Goal: Task Accomplishment & Management: Use online tool/utility

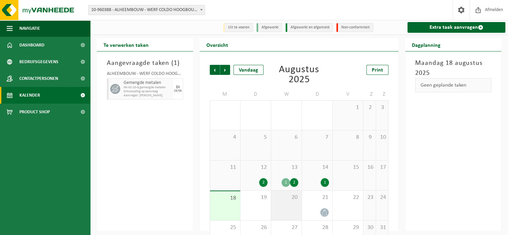
click at [278, 196] on span "20" at bounding box center [286, 197] width 24 height 7
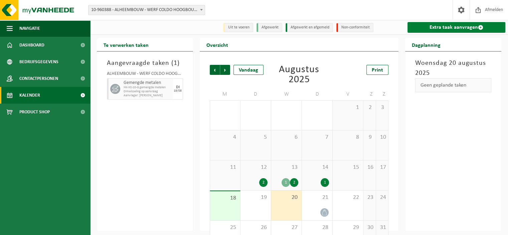
click at [463, 26] on link "Extra taak aanvragen" at bounding box center [456, 27] width 98 height 11
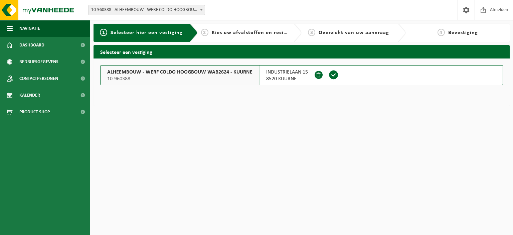
click at [331, 74] on span at bounding box center [334, 75] width 10 height 10
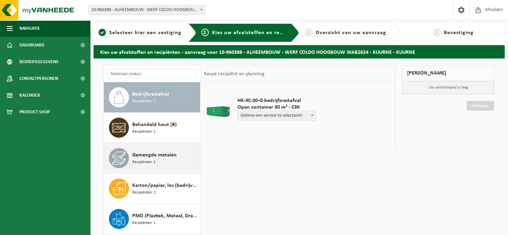
click at [142, 153] on span "Gemengde metalen" at bounding box center [154, 155] width 44 height 8
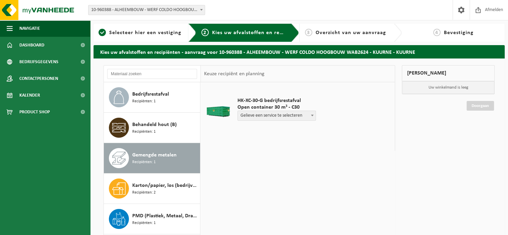
scroll to position [11, 0]
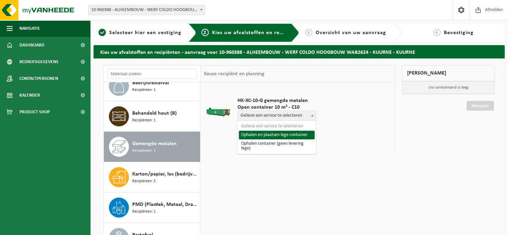
click at [288, 118] on span "Gelieve een service te selecteren" at bounding box center [277, 115] width 78 height 9
select select "P2PL-VEL-091299_HK-XC-10-GN-00_04-000017_46"
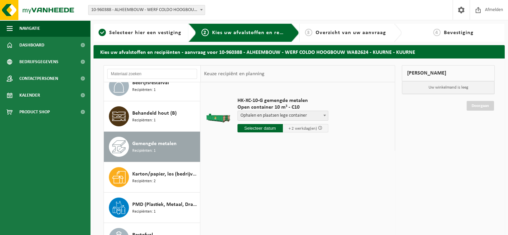
click at [307, 116] on span "Ophalen en plaatsen lege container" at bounding box center [283, 115] width 90 height 9
click at [276, 131] on input "text" at bounding box center [259, 128] width 45 height 8
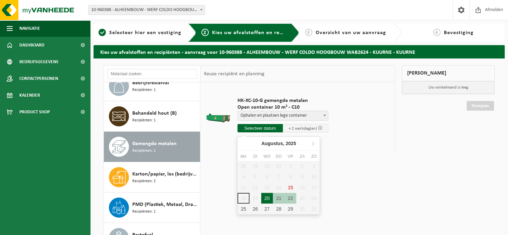
click at [268, 199] on div "20" at bounding box center [267, 198] width 12 height 11
type input "Van 2025-08-20"
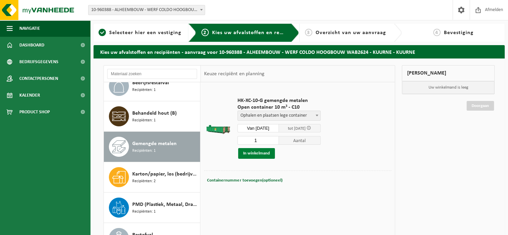
click at [262, 155] on button "In winkelmand" at bounding box center [256, 153] width 37 height 11
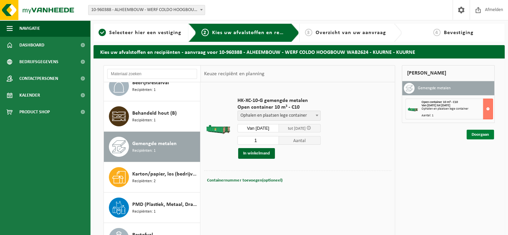
click at [485, 135] on link "Doorgaan" at bounding box center [480, 135] width 27 height 10
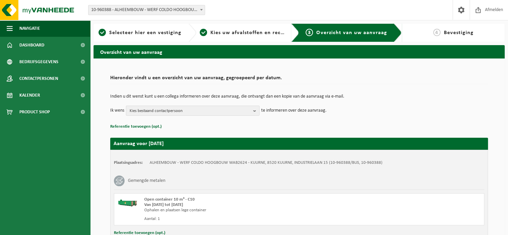
scroll to position [51, 0]
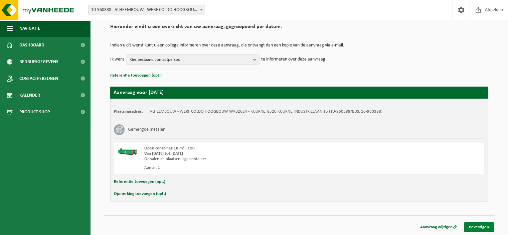
click at [478, 224] on link "Bevestigen" at bounding box center [479, 227] width 30 height 10
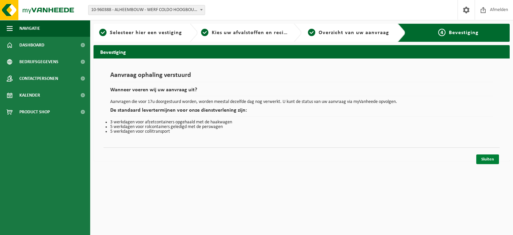
click at [494, 160] on link "Sluiten" at bounding box center [487, 159] width 23 height 10
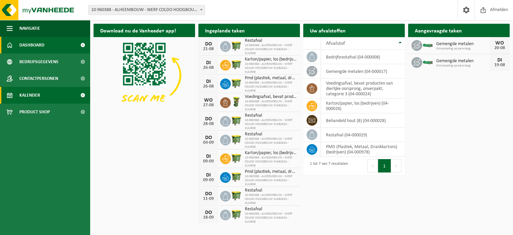
click at [36, 96] on span "Kalender" at bounding box center [29, 95] width 21 height 17
